Goal: Check status: Check status

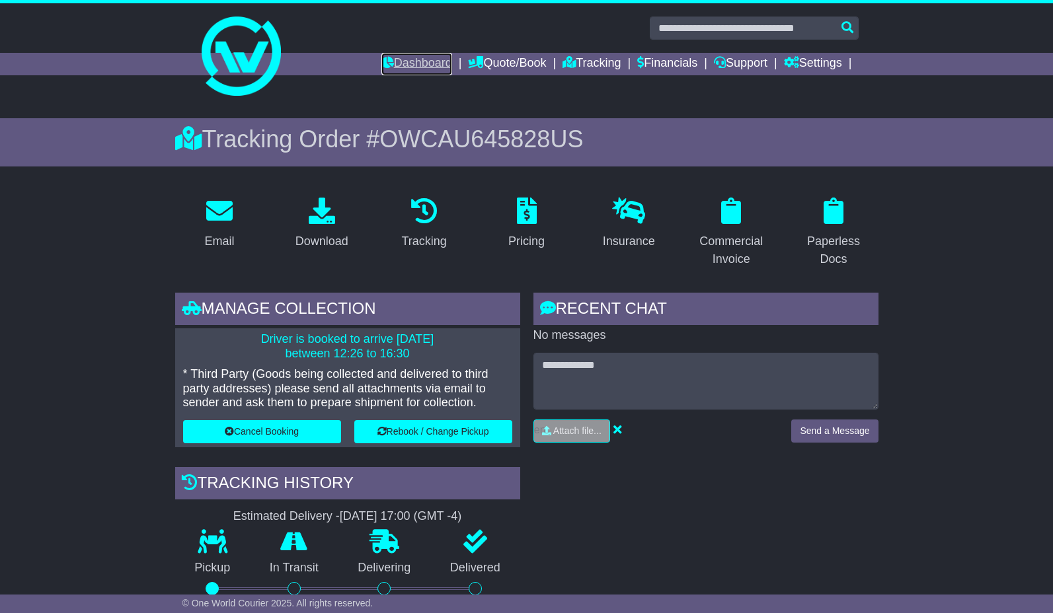
click at [412, 58] on link "Dashboard" at bounding box center [416, 64] width 71 height 22
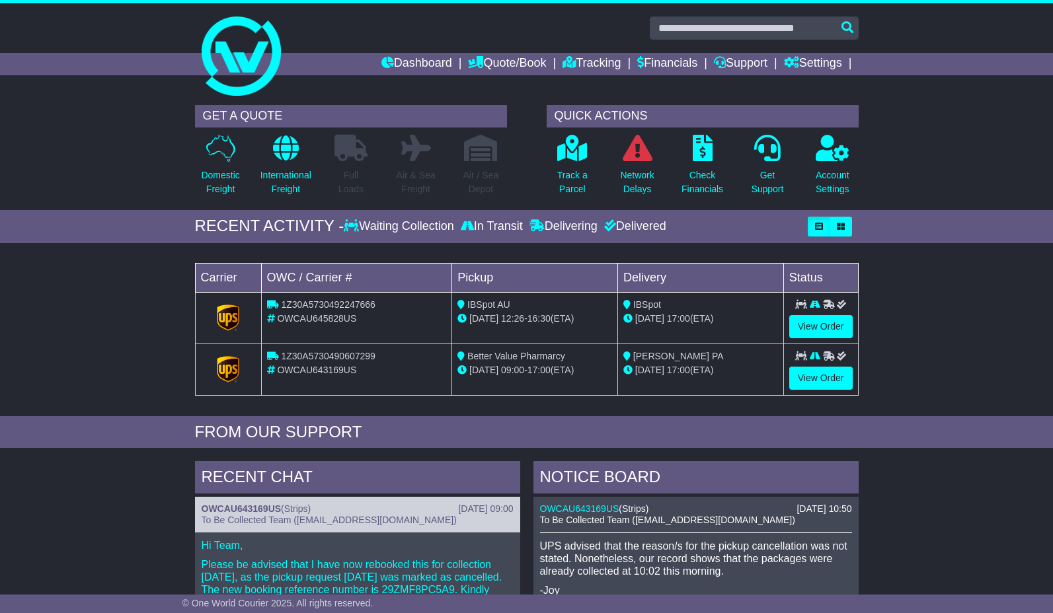
scroll to position [1, 0]
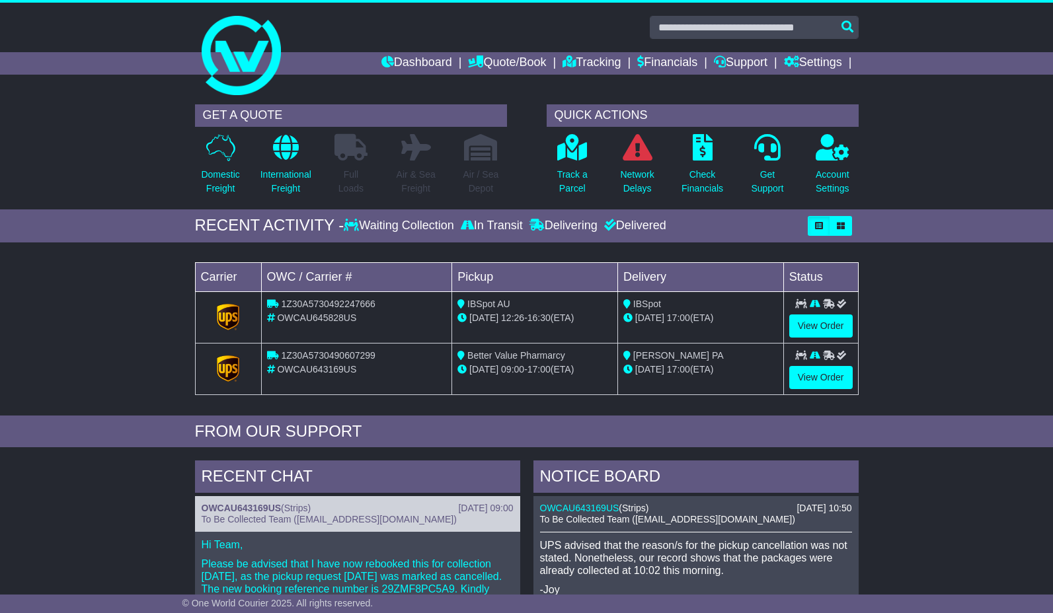
click at [301, 319] on span "OWCAU645828US" at bounding box center [316, 318] width 79 height 11
click at [313, 305] on span "1Z30A5730492247666" at bounding box center [328, 304] width 94 height 11
copy span "1Z30A5730492247666"
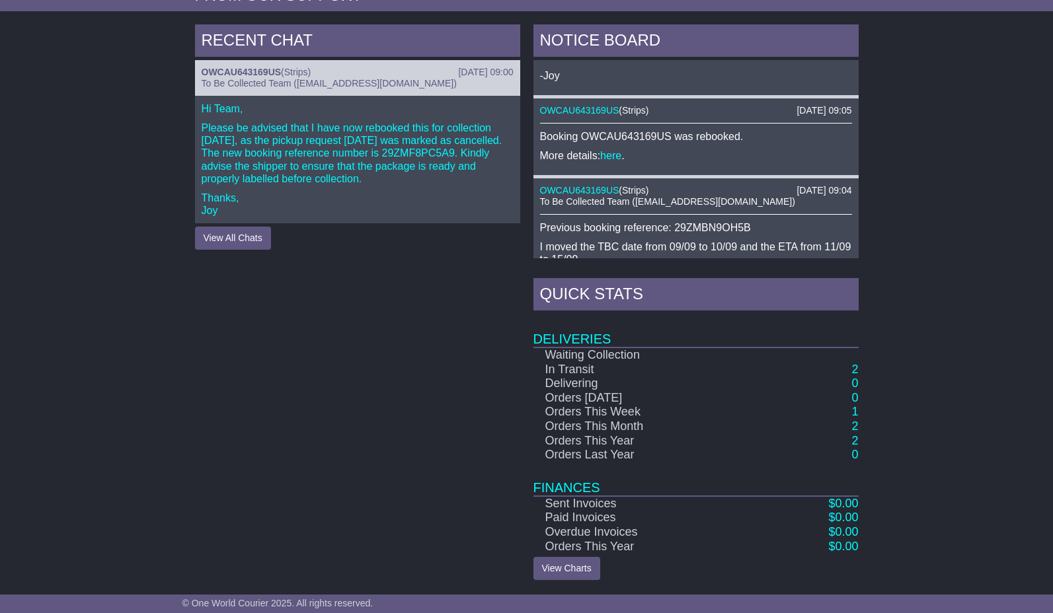
scroll to position [0, 0]
